Goal: Download file/media

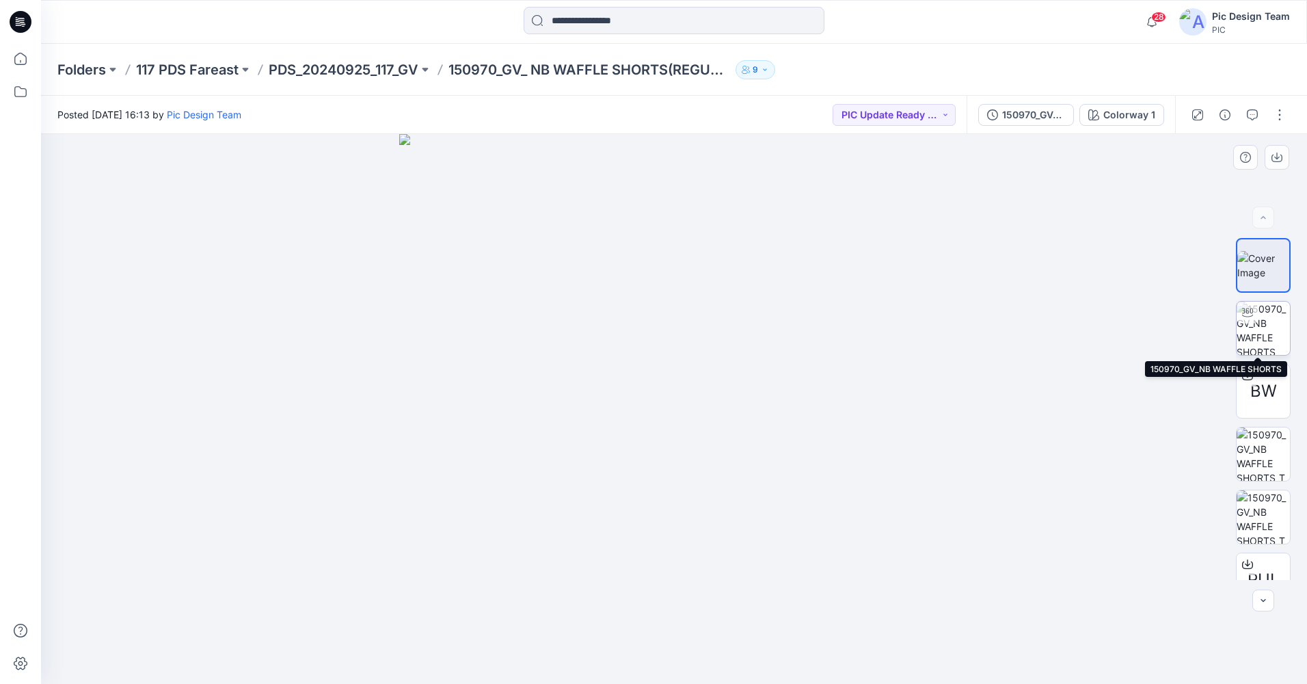
click at [1270, 336] on img at bounding box center [1263, 328] width 53 height 53
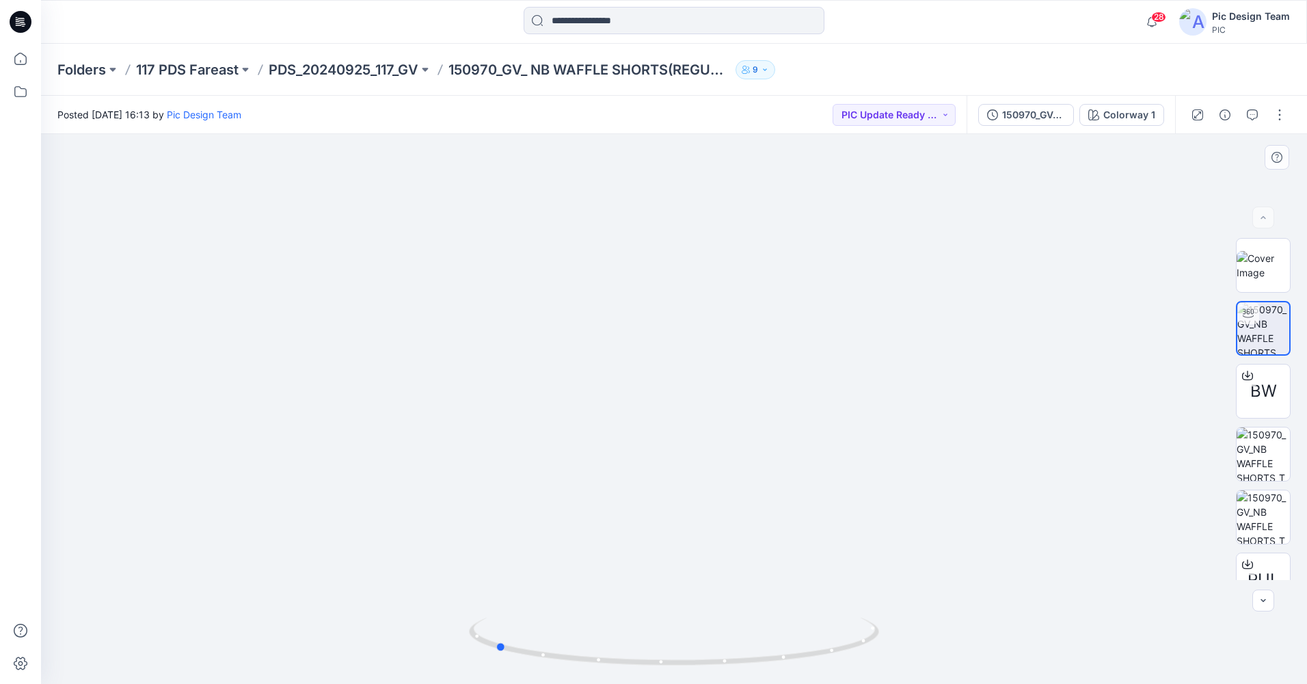
drag, startPoint x: 723, startPoint y: 662, endPoint x: 954, endPoint y: 665, distance: 231.1
click at [954, 665] on div at bounding box center [674, 409] width 1266 height 550
click at [1267, 395] on span "BW" at bounding box center [1264, 391] width 27 height 25
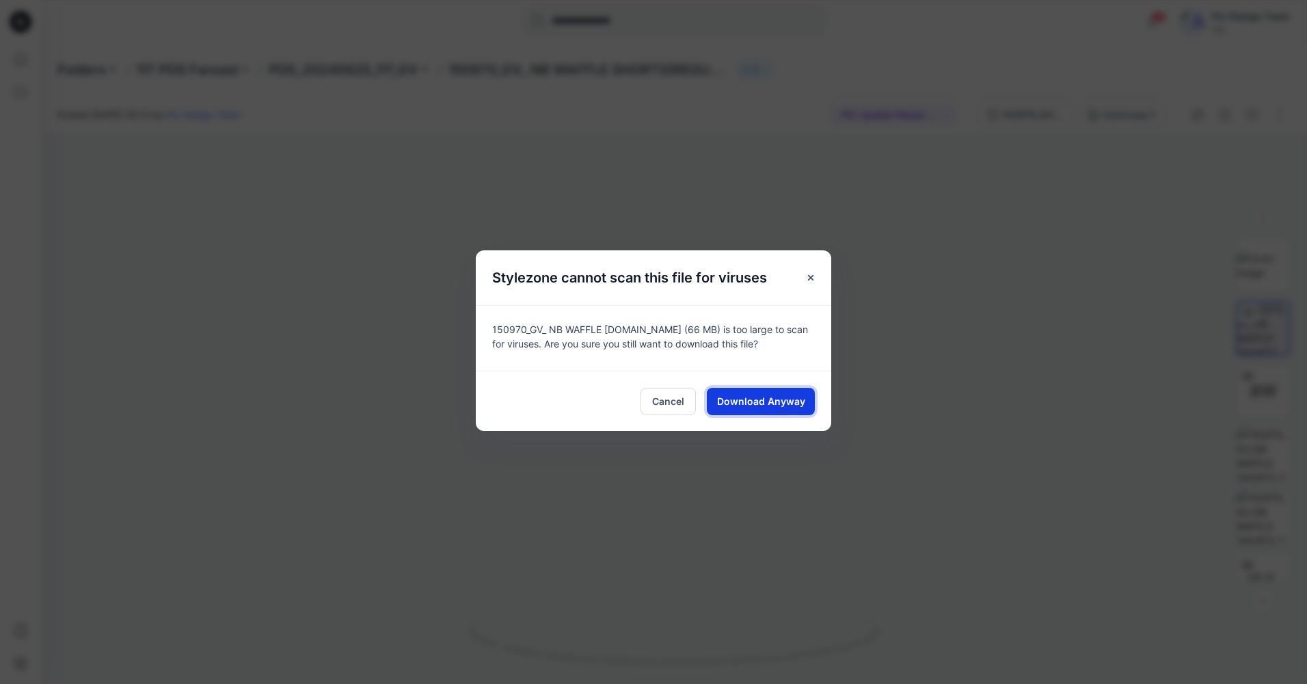
click at [762, 407] on span "Download Anyway" at bounding box center [761, 401] width 88 height 14
